Goal: Information Seeking & Learning: Learn about a topic

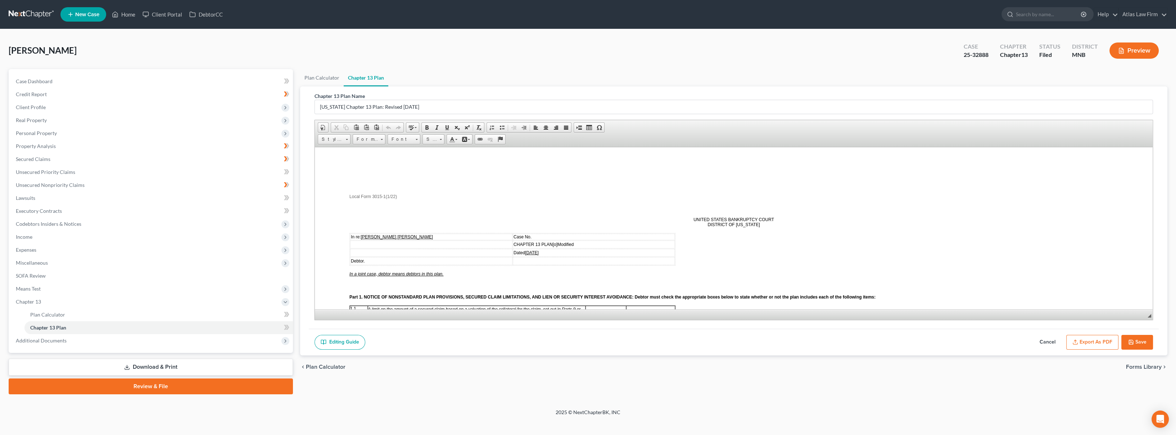
scroll to position [1245, 0]
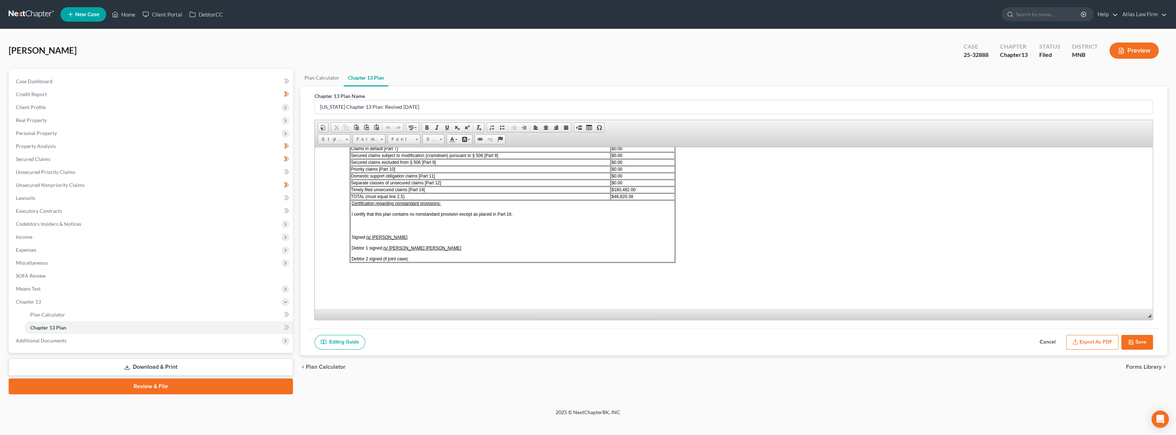
click at [41, 21] on nav "Home New Case Client Portal DebtorCC Atlas Law Firm [EMAIL_ADDRESS][DOMAIN_NAME…" at bounding box center [588, 14] width 1176 height 29
click at [39, 12] on link at bounding box center [32, 14] width 46 height 13
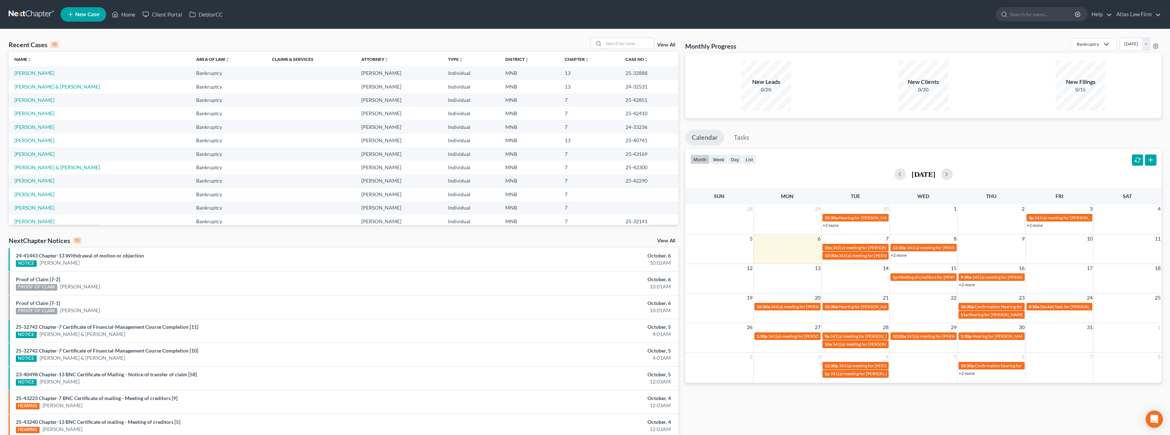
click at [608, 46] on input "search" at bounding box center [628, 43] width 50 height 10
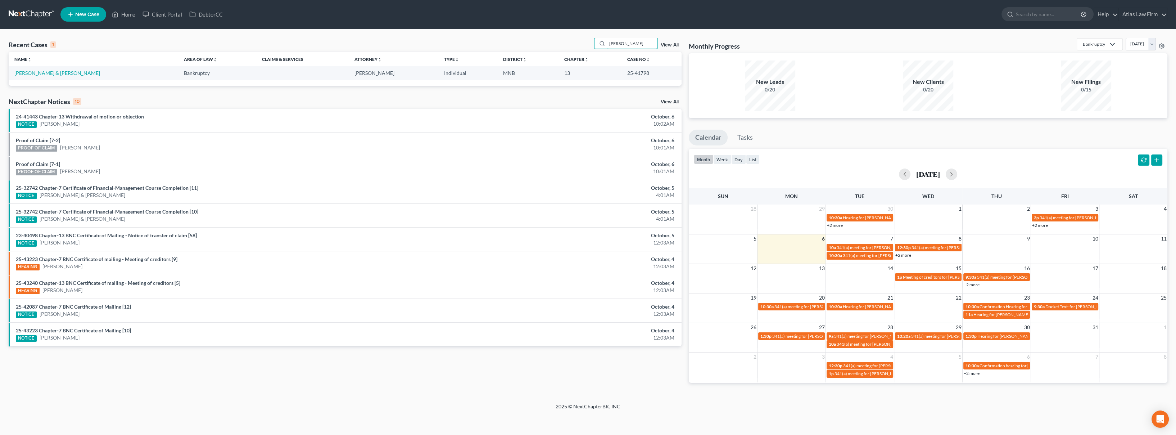
type input "waller"
click at [46, 74] on link "Waller, Wayne & Viki" at bounding box center [57, 73] width 86 height 6
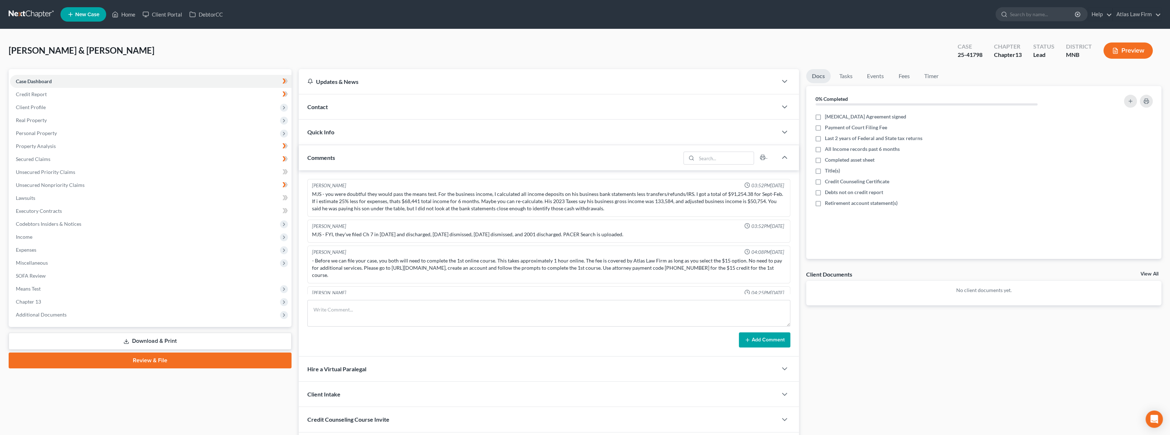
scroll to position [424, 0]
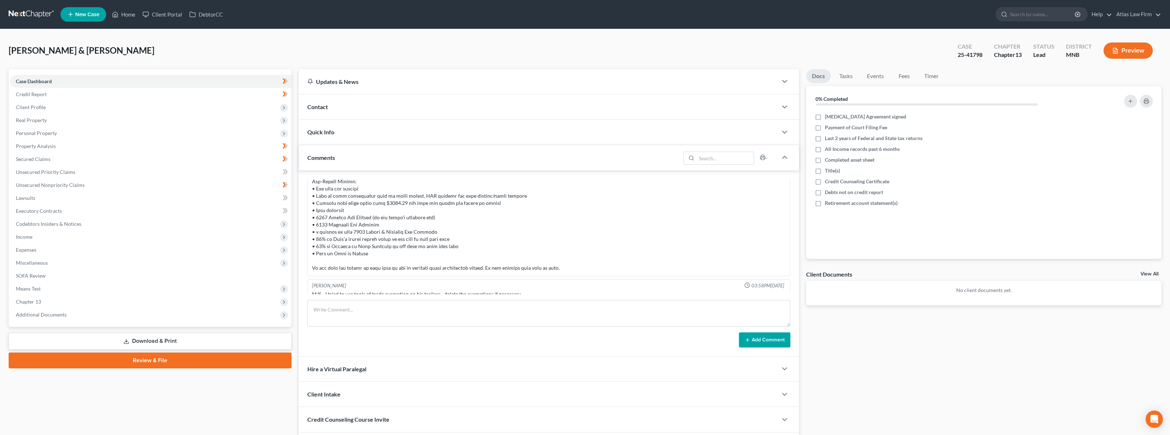
click at [68, 310] on span "Additional Documents" at bounding box center [150, 314] width 281 height 13
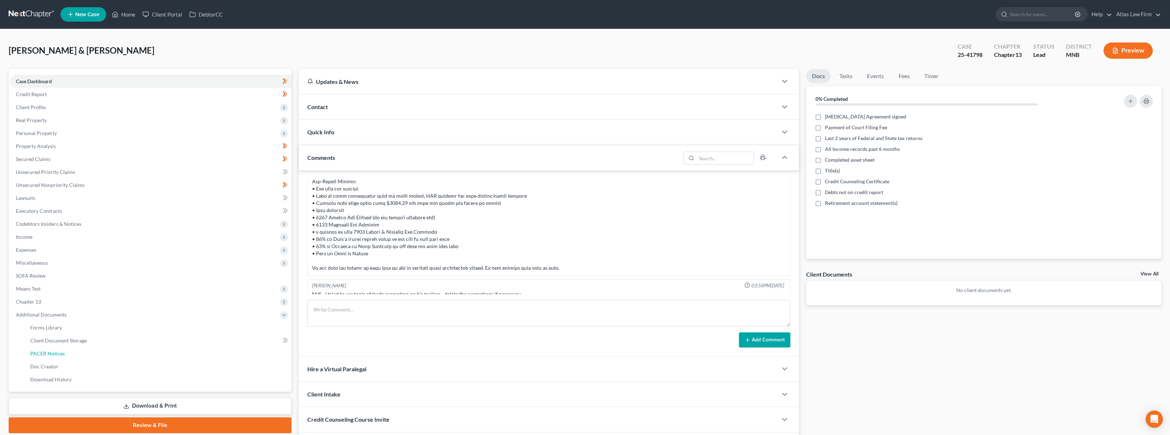
click at [61, 350] on span "PACER Notices" at bounding box center [47, 353] width 35 height 6
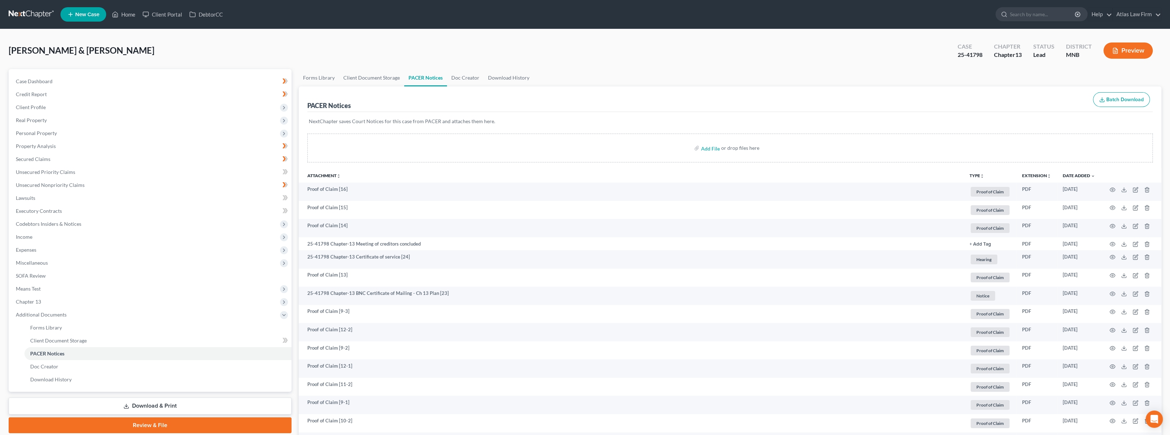
click at [647, 62] on div "Waller, Wayne & Viki Upgraded Case 25-41798 Chapter Chapter 13 Status Lead Dist…" at bounding box center [585, 53] width 1153 height 31
click at [1138, 50] on button "Preview" at bounding box center [1127, 50] width 49 height 16
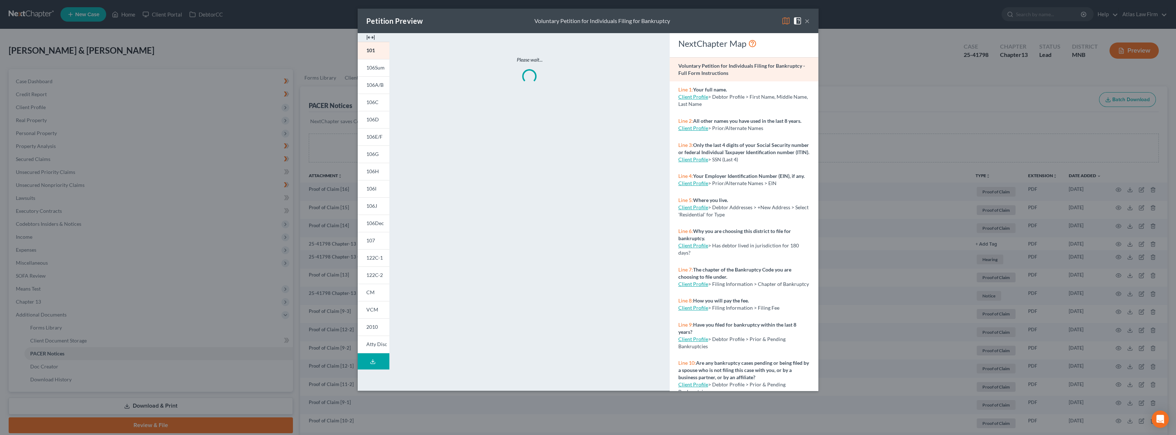
click at [783, 24] on img at bounding box center [786, 21] width 9 height 9
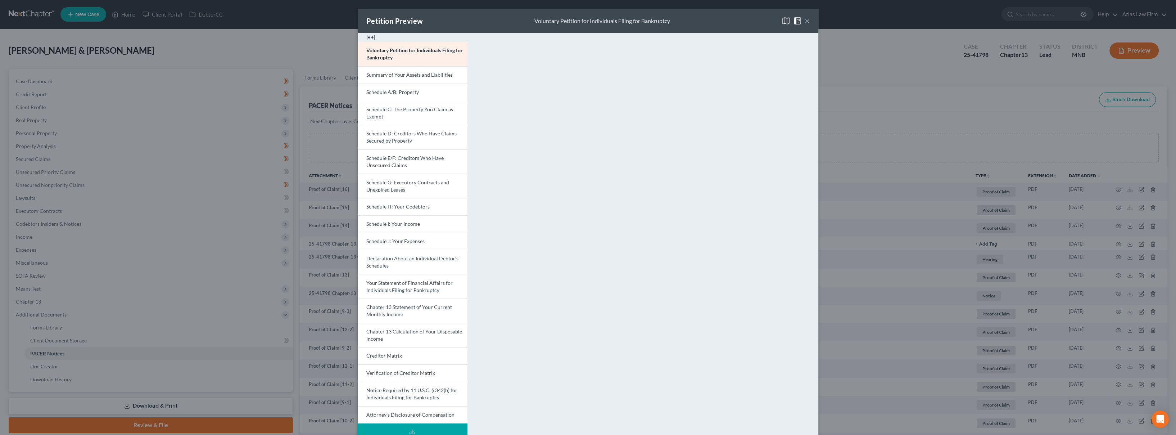
click at [392, 91] on span "Schedule A/B: Property" at bounding box center [392, 92] width 53 height 6
click at [380, 109] on span "Schedule C: The Property You Claim as Exempt" at bounding box center [409, 112] width 87 height 13
drag, startPoint x: 802, startPoint y: 22, endPoint x: 796, endPoint y: 23, distance: 6.2
click at [805, 22] on button "×" at bounding box center [807, 21] width 5 height 9
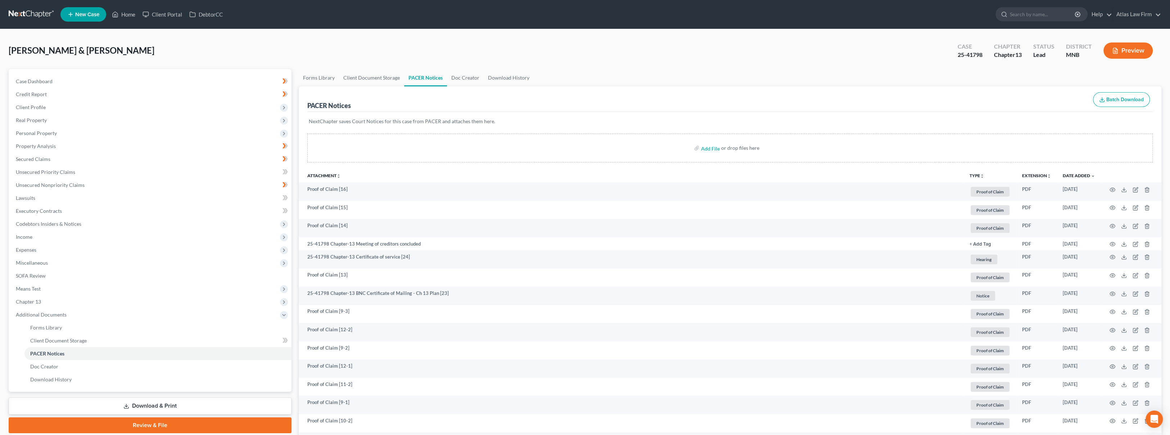
click at [40, 12] on link at bounding box center [32, 14] width 46 height 13
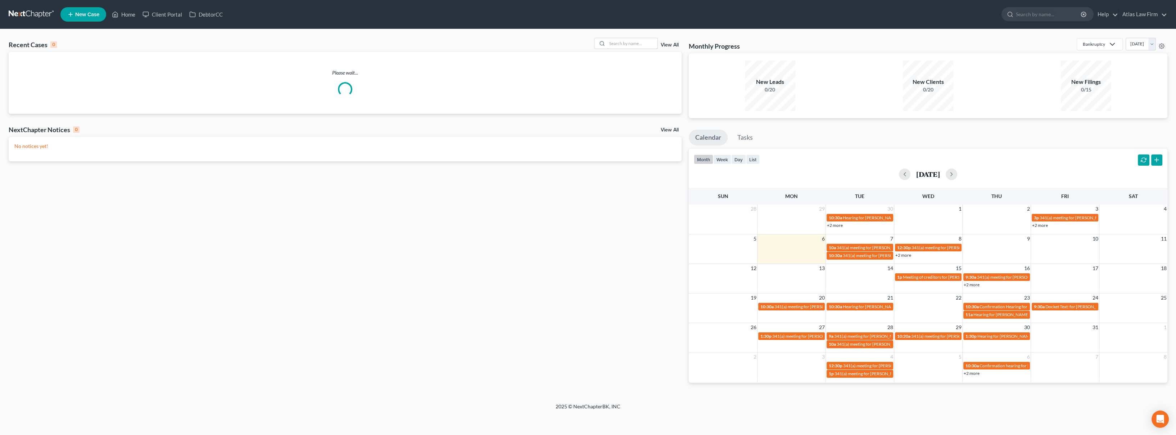
click at [610, 43] on input "search" at bounding box center [632, 43] width 50 height 10
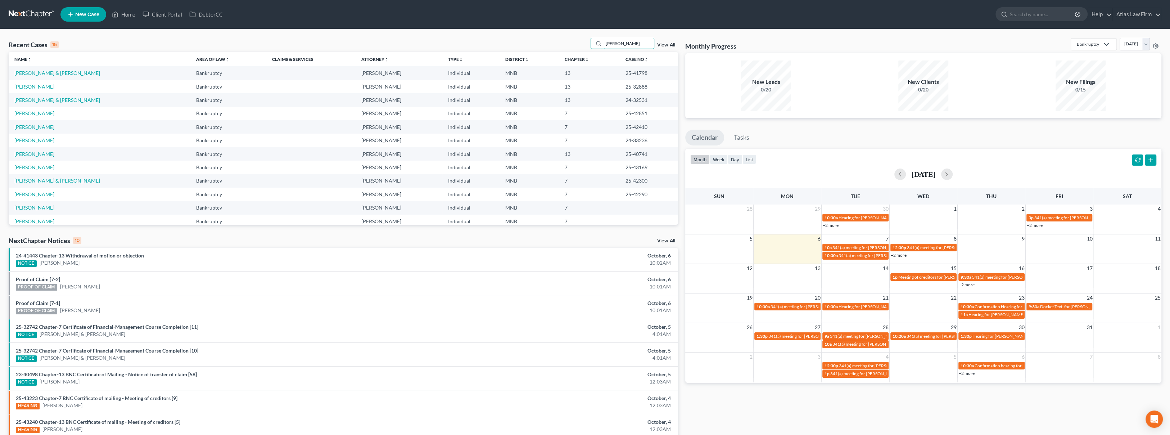
type input "roberta"
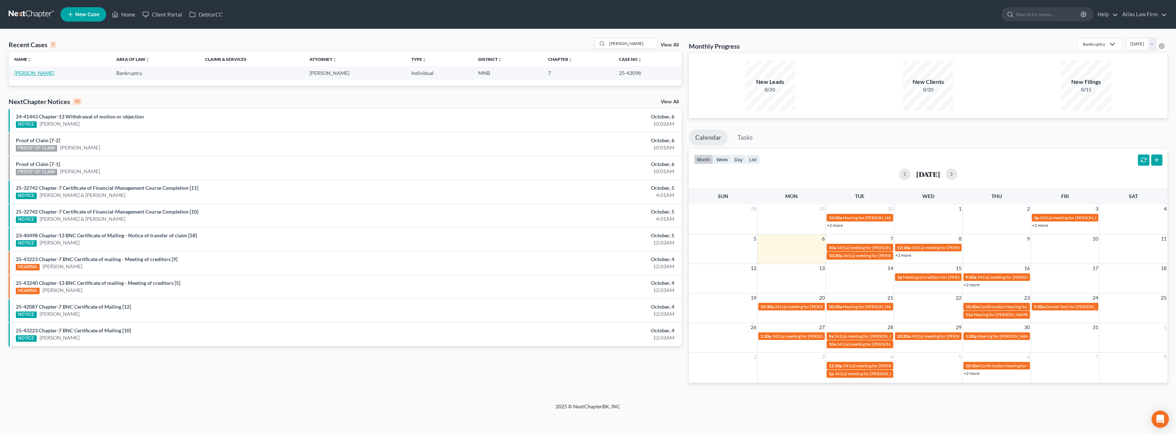
click at [30, 75] on link "Dietz, Roberta" at bounding box center [34, 73] width 40 height 6
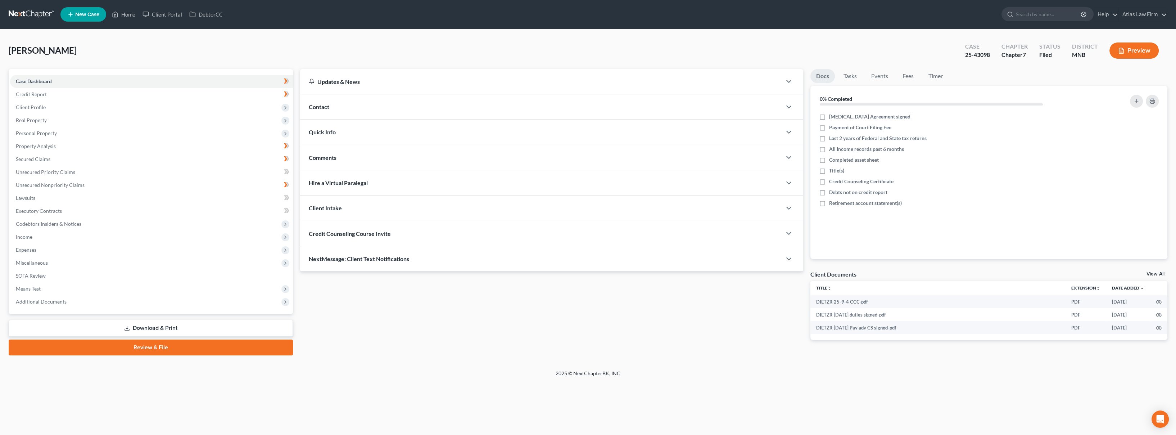
click at [129, 331] on link "Download & Print" at bounding box center [151, 328] width 284 height 17
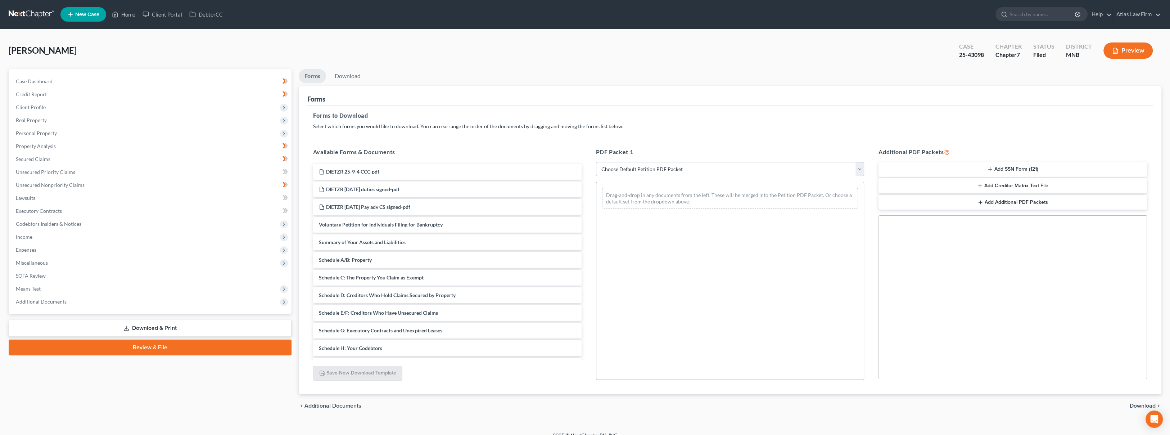
click at [73, 302] on span "Additional Documents" at bounding box center [150, 301] width 281 height 13
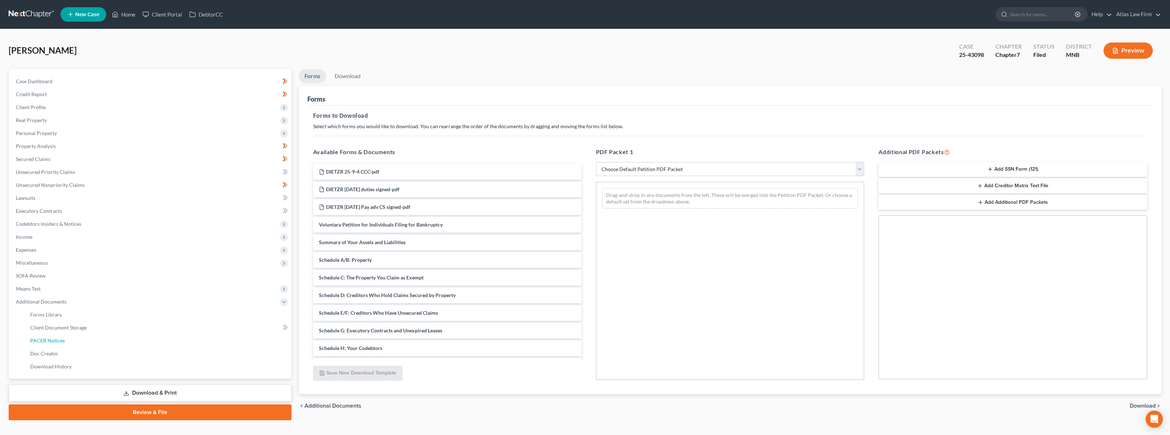
click at [93, 338] on link "PACER Notices" at bounding box center [157, 340] width 267 height 13
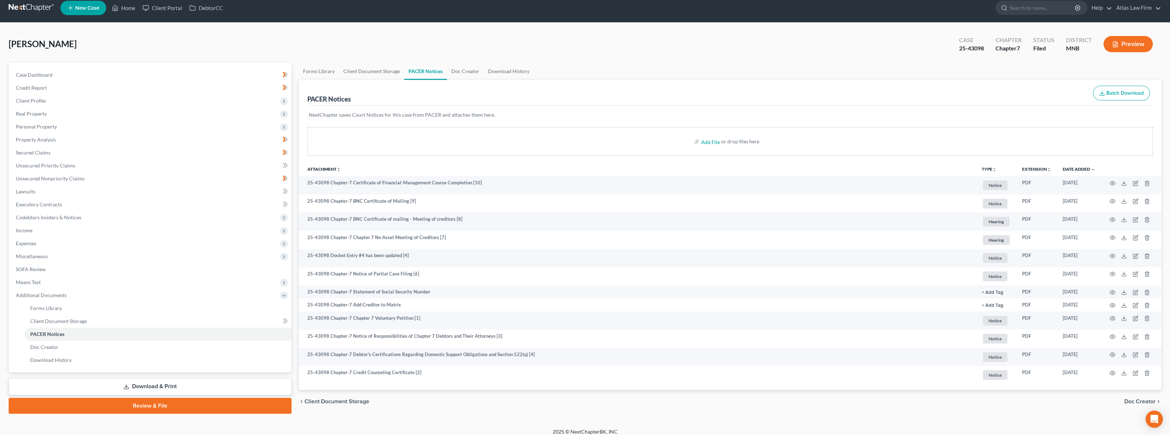
scroll to position [12, 0]
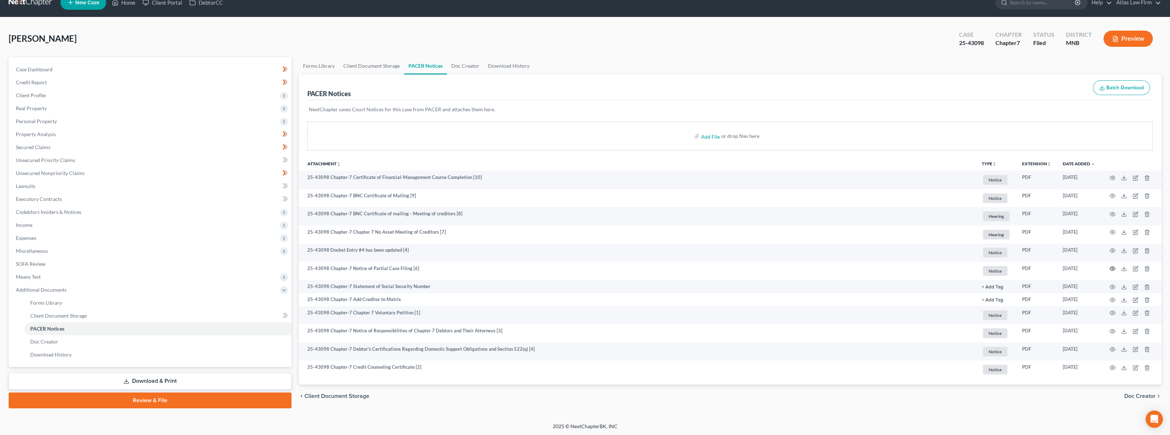
click at [1110, 267] on icon "button" at bounding box center [1112, 269] width 6 height 6
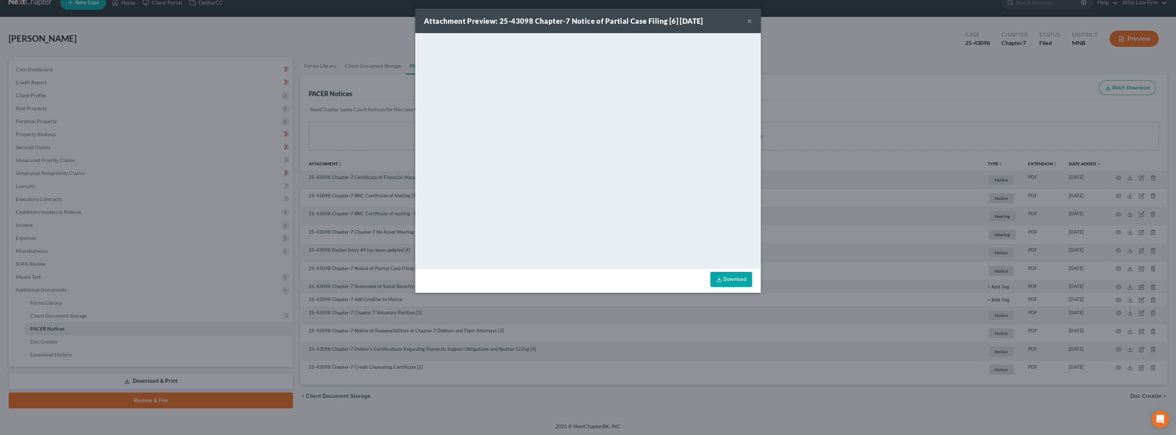
click at [749, 23] on button "×" at bounding box center [749, 21] width 5 height 9
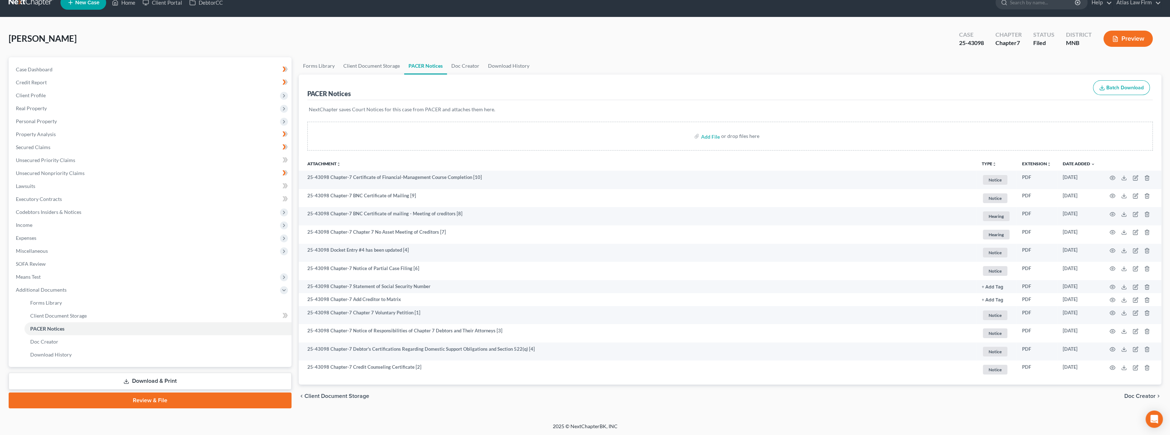
scroll to position [0, 0]
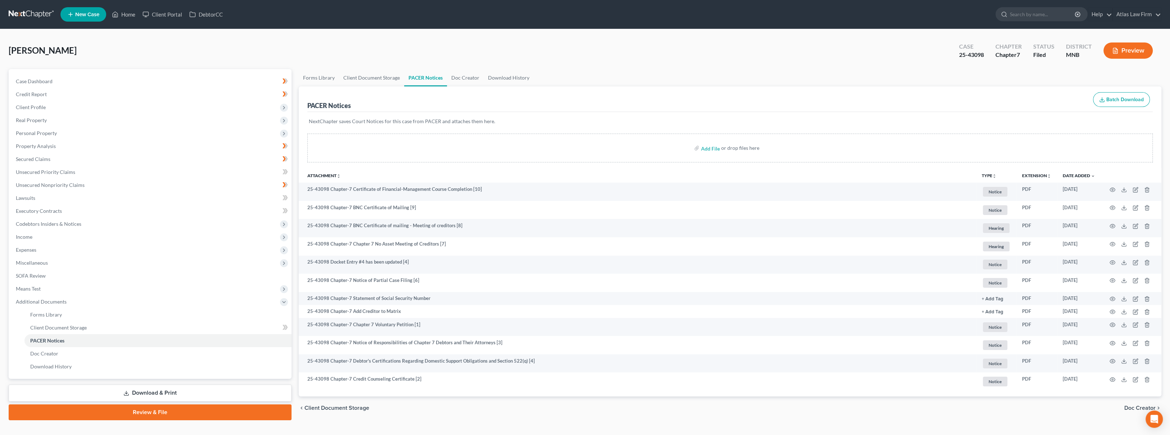
drag, startPoint x: 862, startPoint y: 68, endPoint x: 859, endPoint y: 69, distance: 3.9
click at [862, 67] on div "Dietz, Roberta Upgraded Case 25-43098 Chapter Chapter 7 Status Filed District M…" at bounding box center [585, 53] width 1153 height 31
click at [37, 12] on link at bounding box center [32, 14] width 46 height 13
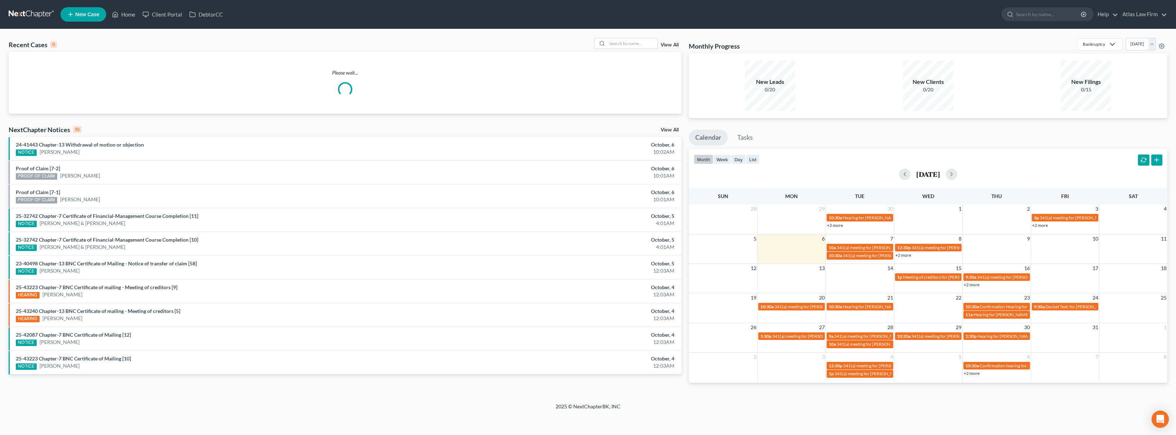
click at [611, 40] on input "search" at bounding box center [632, 43] width 50 height 10
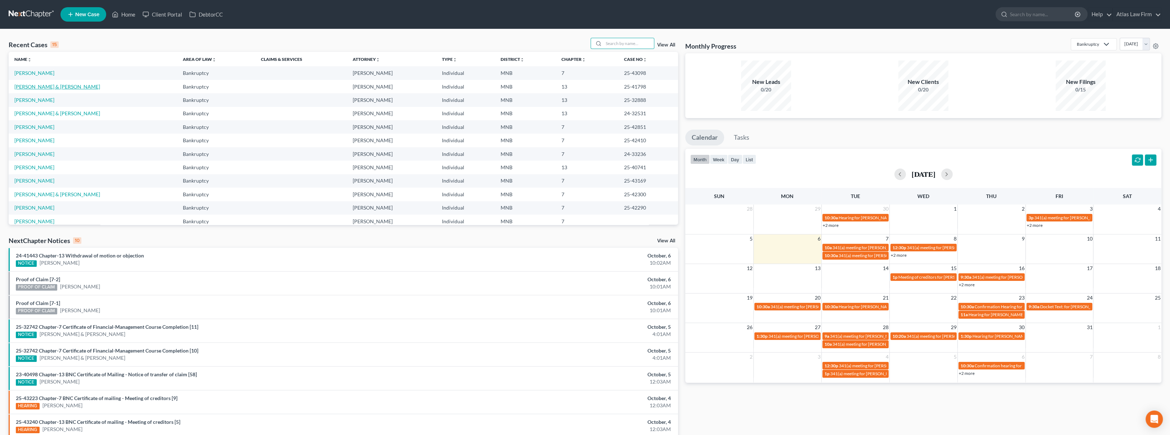
click at [51, 86] on link "Waller, Wayne & Viki" at bounding box center [57, 86] width 86 height 6
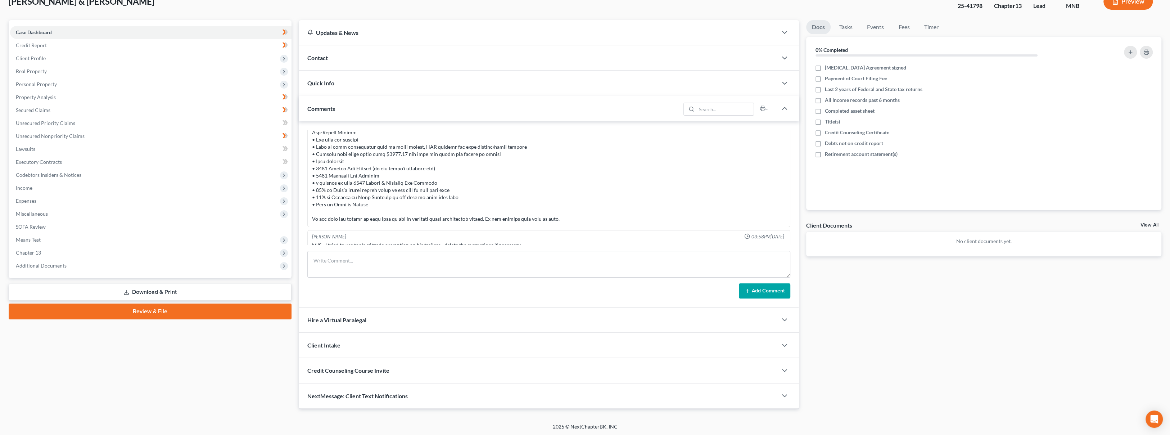
scroll to position [49, 0]
click at [69, 267] on span "Additional Documents" at bounding box center [150, 265] width 281 height 13
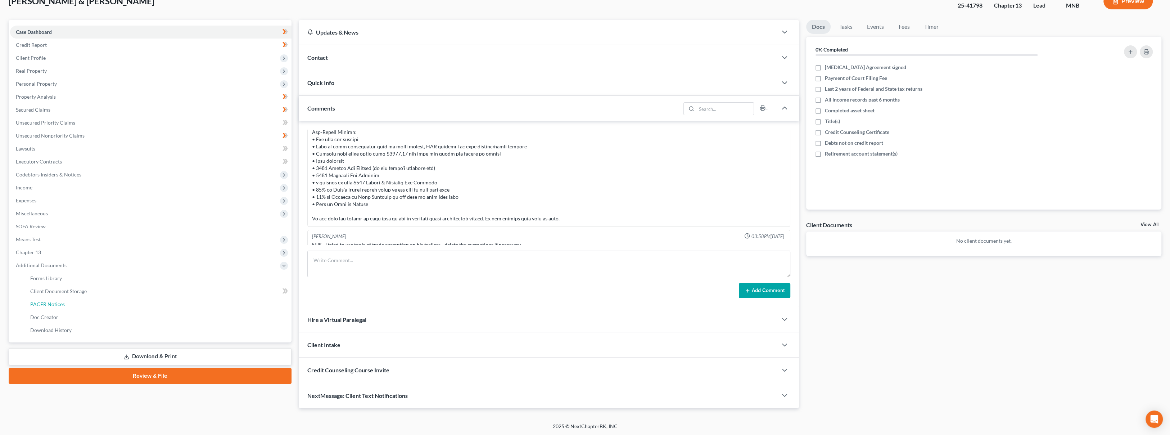
click at [67, 300] on link "PACER Notices" at bounding box center [157, 304] width 267 height 13
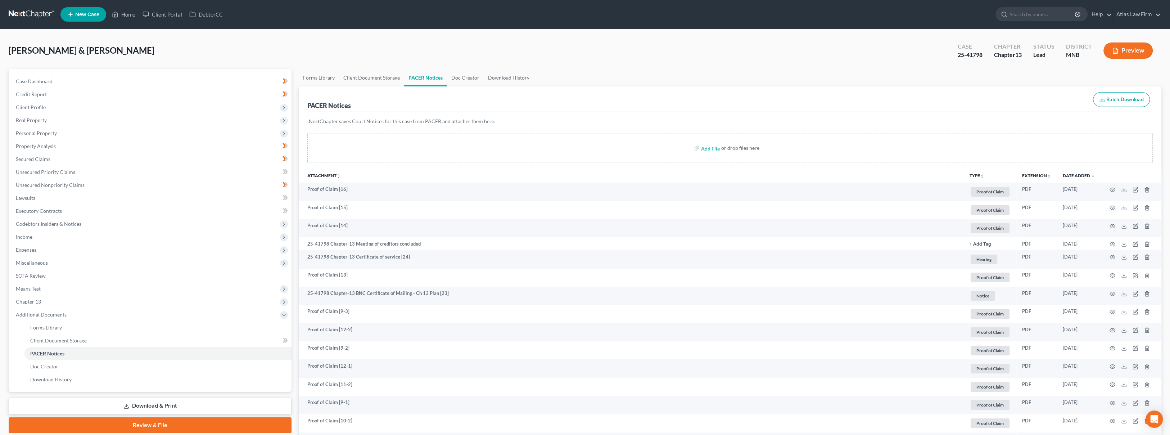
click at [1126, 46] on button "Preview" at bounding box center [1127, 50] width 49 height 16
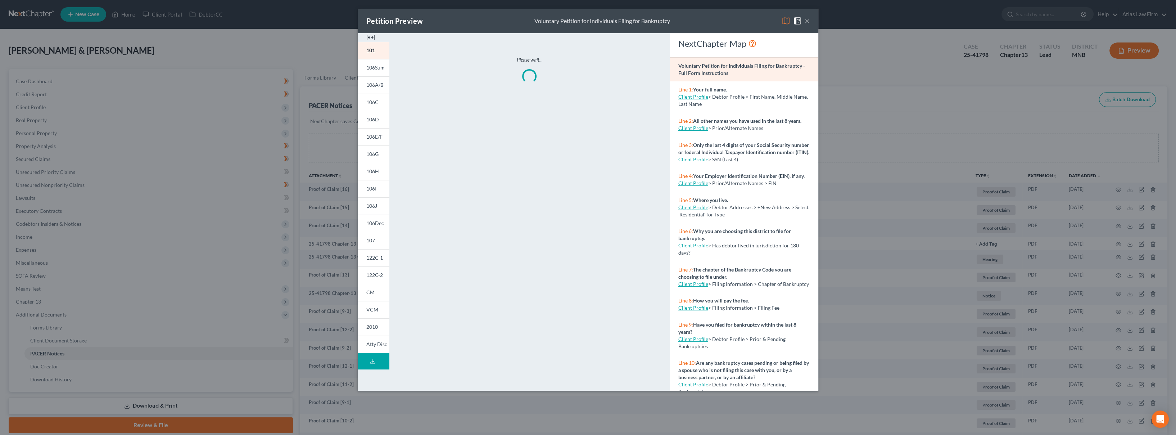
click at [784, 19] on img at bounding box center [786, 21] width 9 height 9
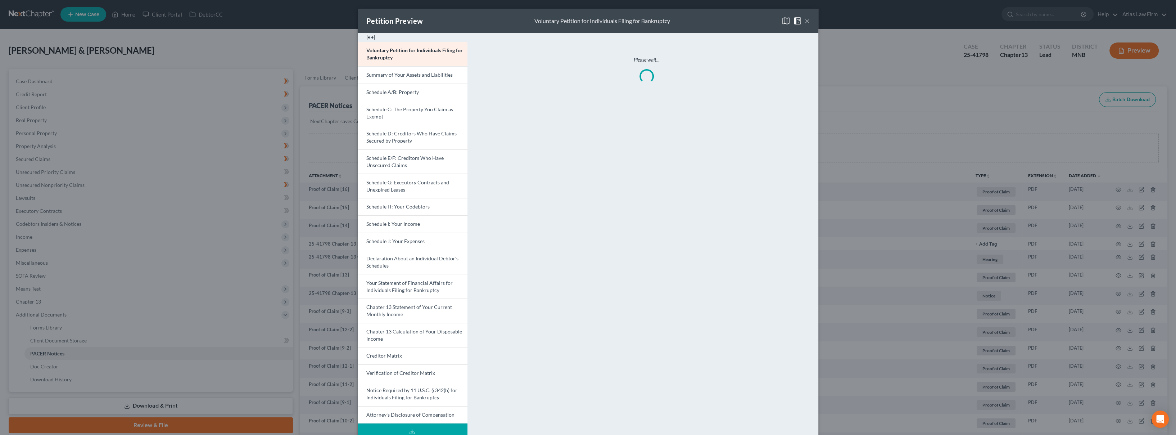
click at [414, 110] on span "Schedule C: The Property You Claim as Exempt" at bounding box center [409, 112] width 87 height 13
click at [389, 221] on span "Schedule I: Your Income" at bounding box center [393, 224] width 54 height 6
click at [805, 22] on button "×" at bounding box center [807, 21] width 5 height 9
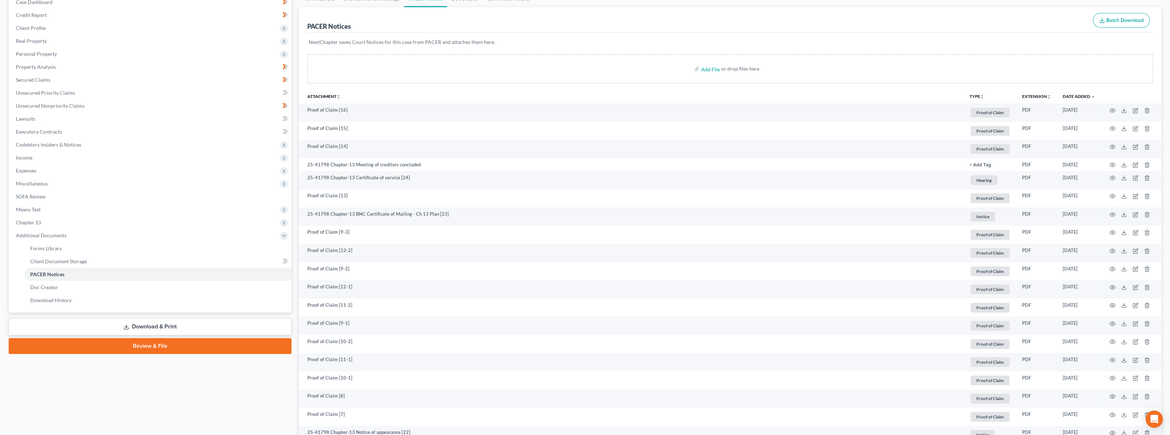
scroll to position [160, 0]
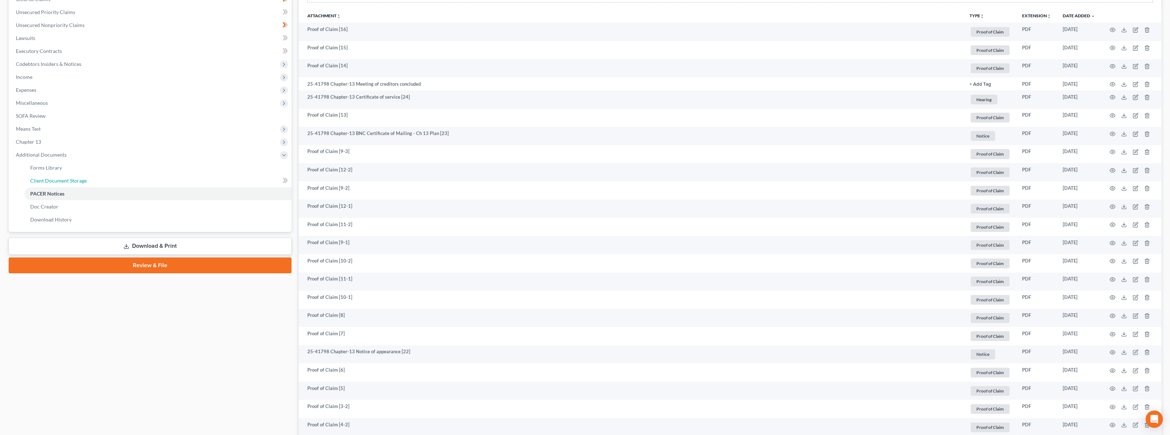
click at [130, 181] on link "Client Document Storage" at bounding box center [157, 180] width 267 height 13
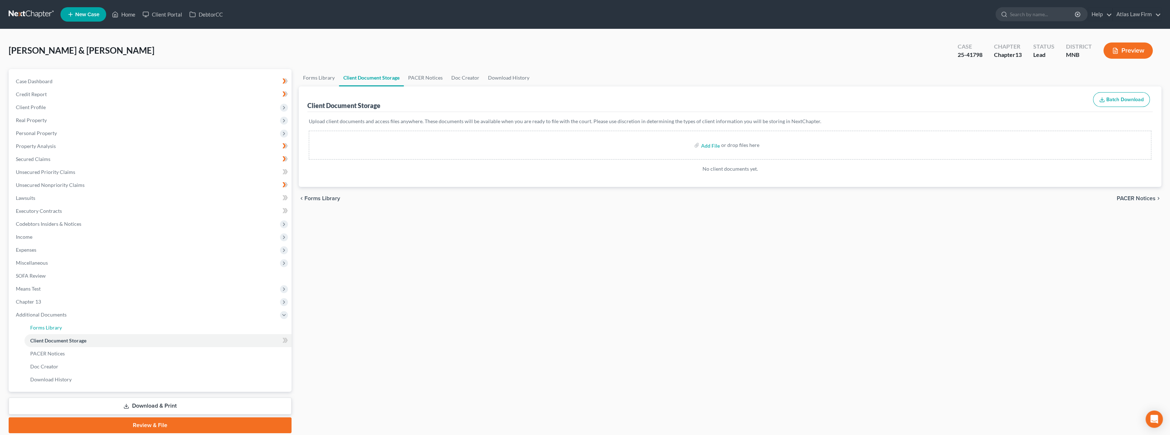
click at [95, 330] on link "Forms Library" at bounding box center [157, 327] width 267 height 13
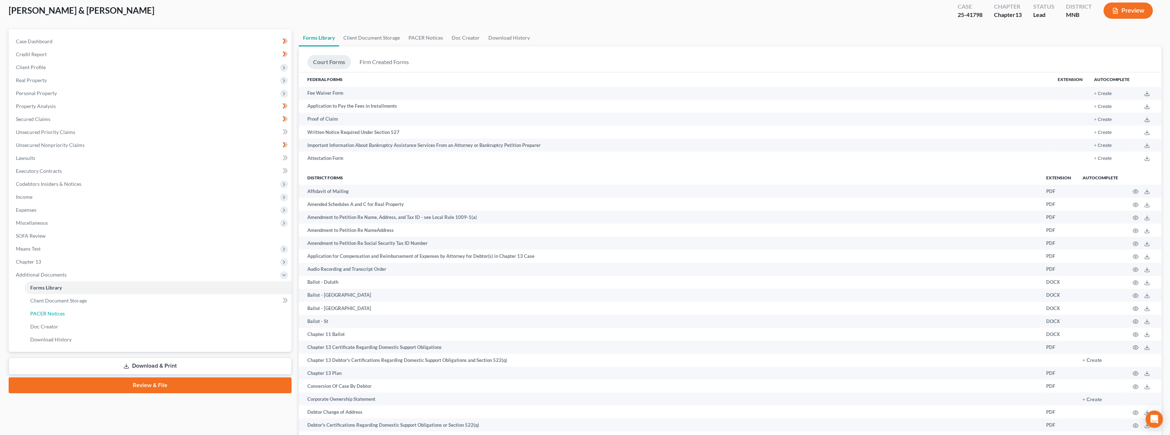
click at [96, 316] on link "PACER Notices" at bounding box center [157, 313] width 267 height 13
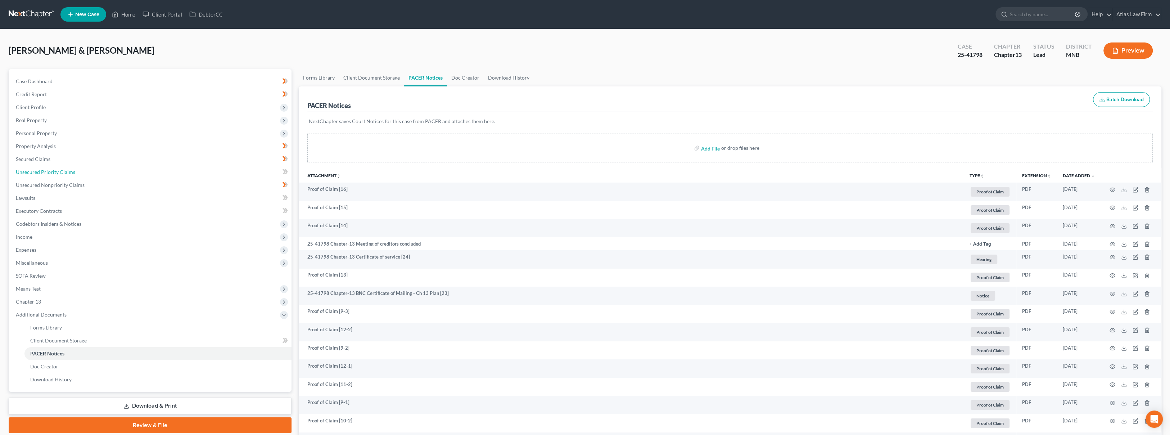
click at [78, 167] on link "Unsecured Priority Claims" at bounding box center [150, 172] width 281 height 13
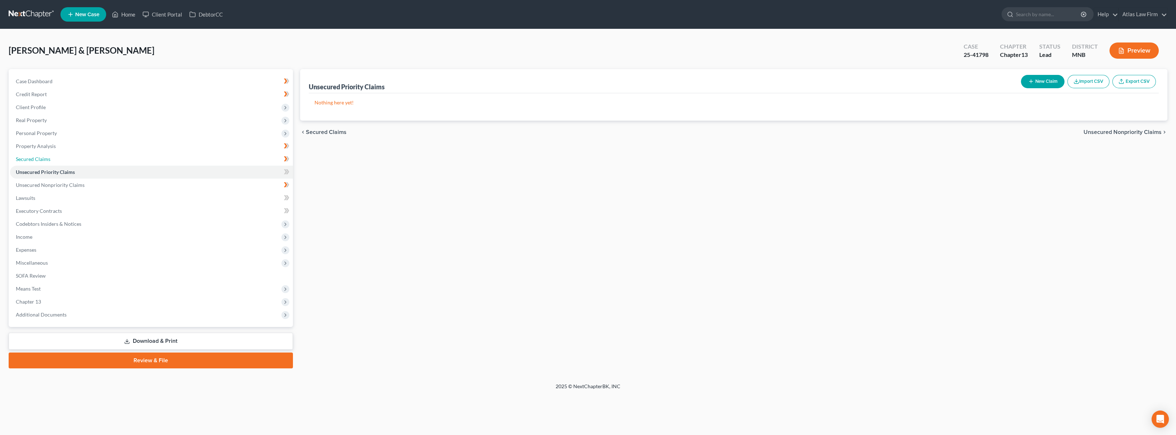
click at [111, 158] on link "Secured Claims" at bounding box center [151, 159] width 283 height 13
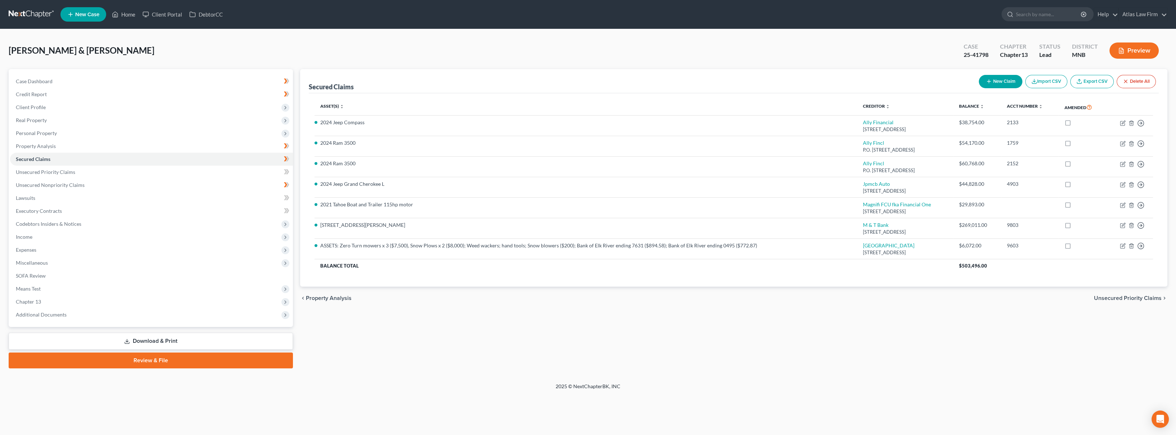
click at [1118, 51] on icon "button" at bounding box center [1121, 51] width 6 height 6
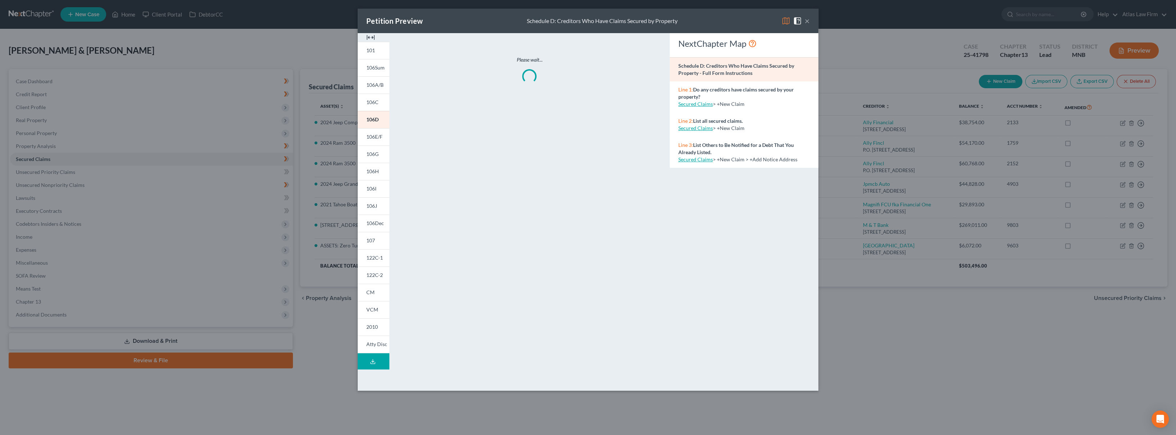
click at [787, 22] on img at bounding box center [786, 21] width 9 height 9
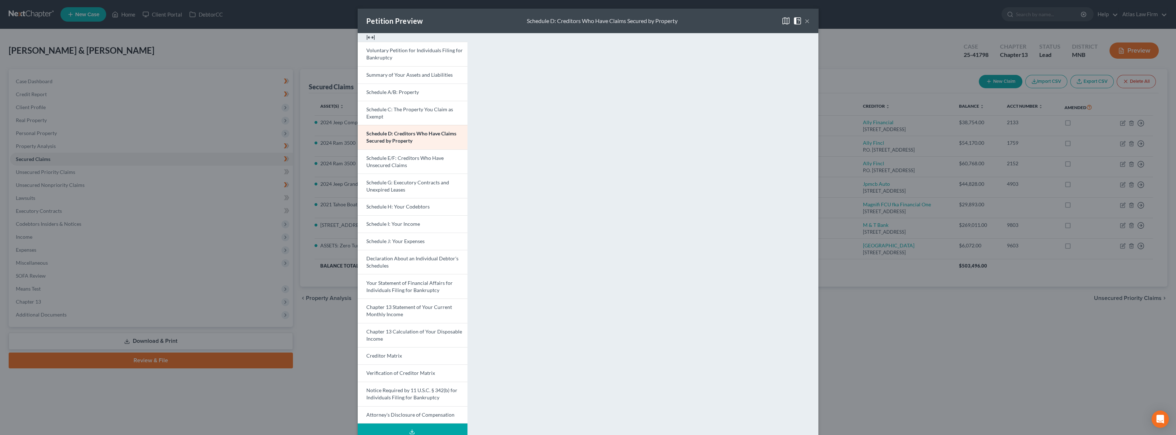
click at [421, 229] on link "Schedule I: Your Income" at bounding box center [413, 223] width 110 height 17
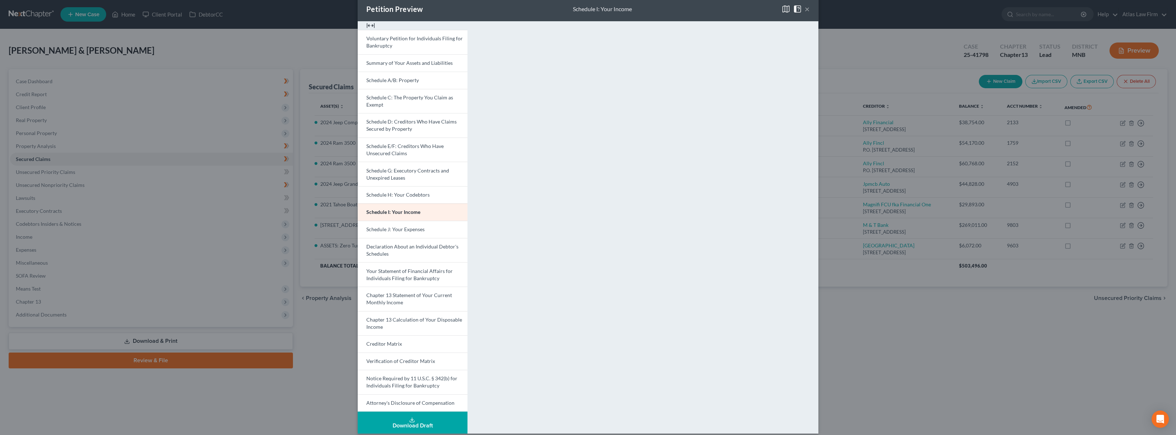
scroll to position [18, 0]
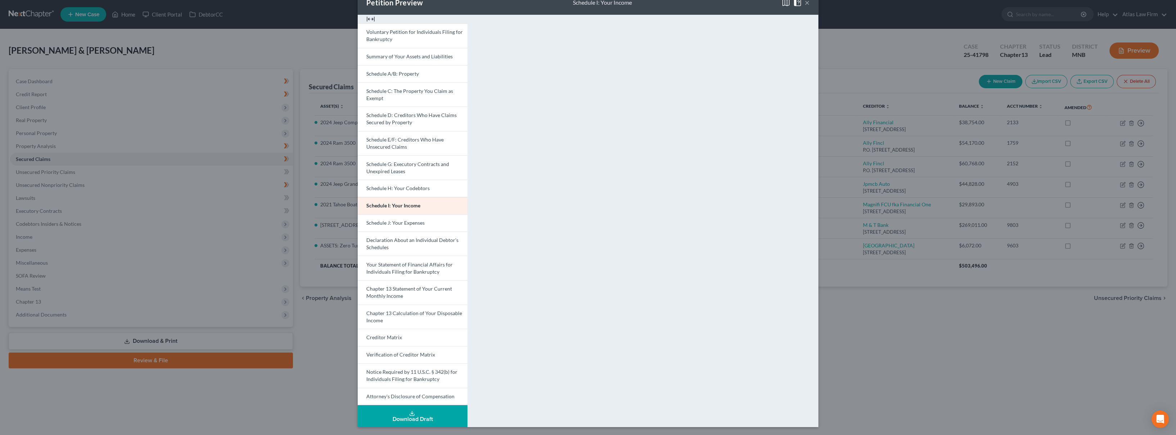
click at [415, 220] on span "Schedule J: Your Expenses" at bounding box center [395, 223] width 58 height 6
click at [805, 3] on button "×" at bounding box center [807, 2] width 5 height 9
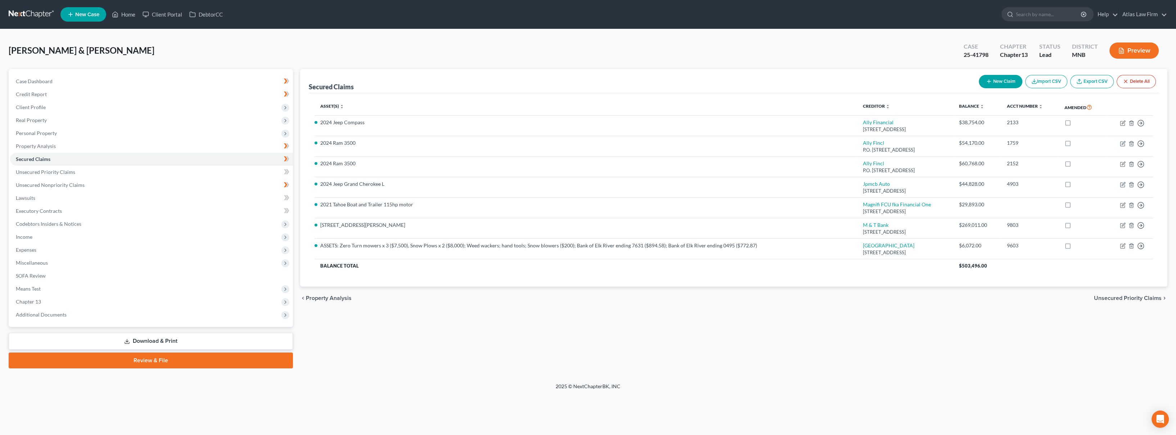
click at [405, 321] on div "Secured Claims New Claim Import CSV Export CSV Delete All Asset(s) expand_more …" at bounding box center [734, 218] width 874 height 299
